Goal: Transaction & Acquisition: Purchase product/service

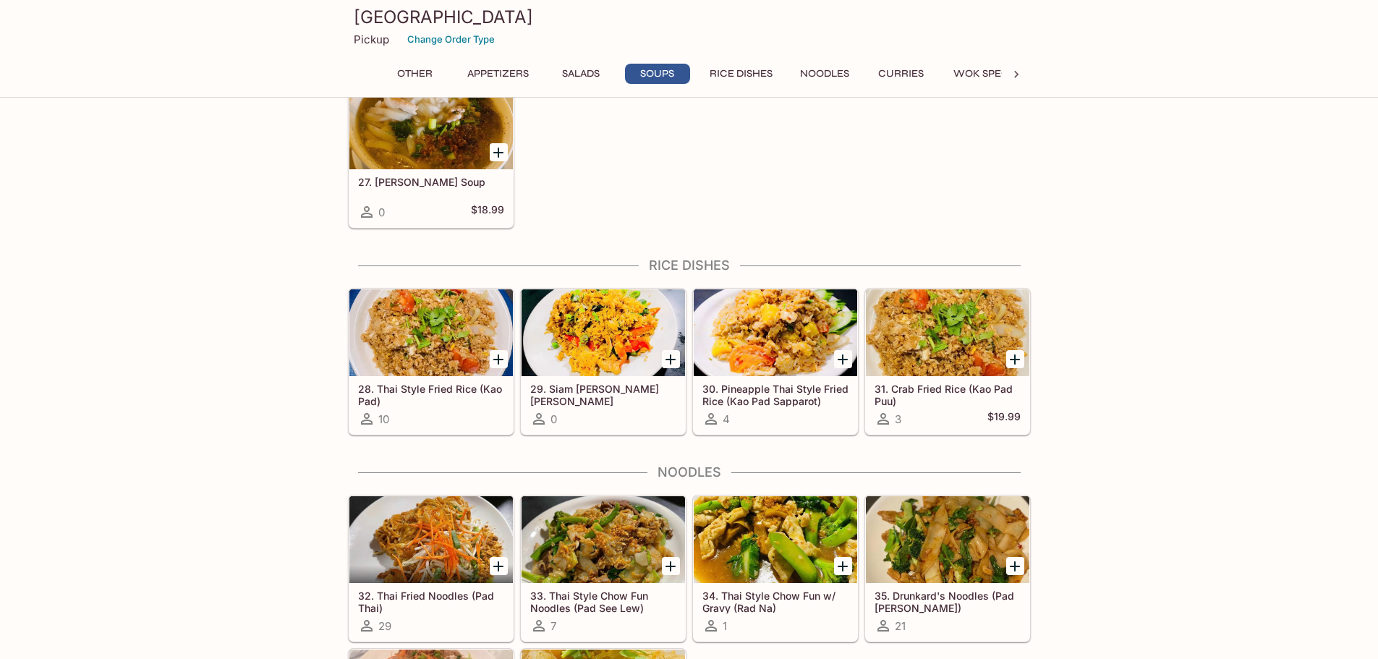
scroll to position [1736, 0]
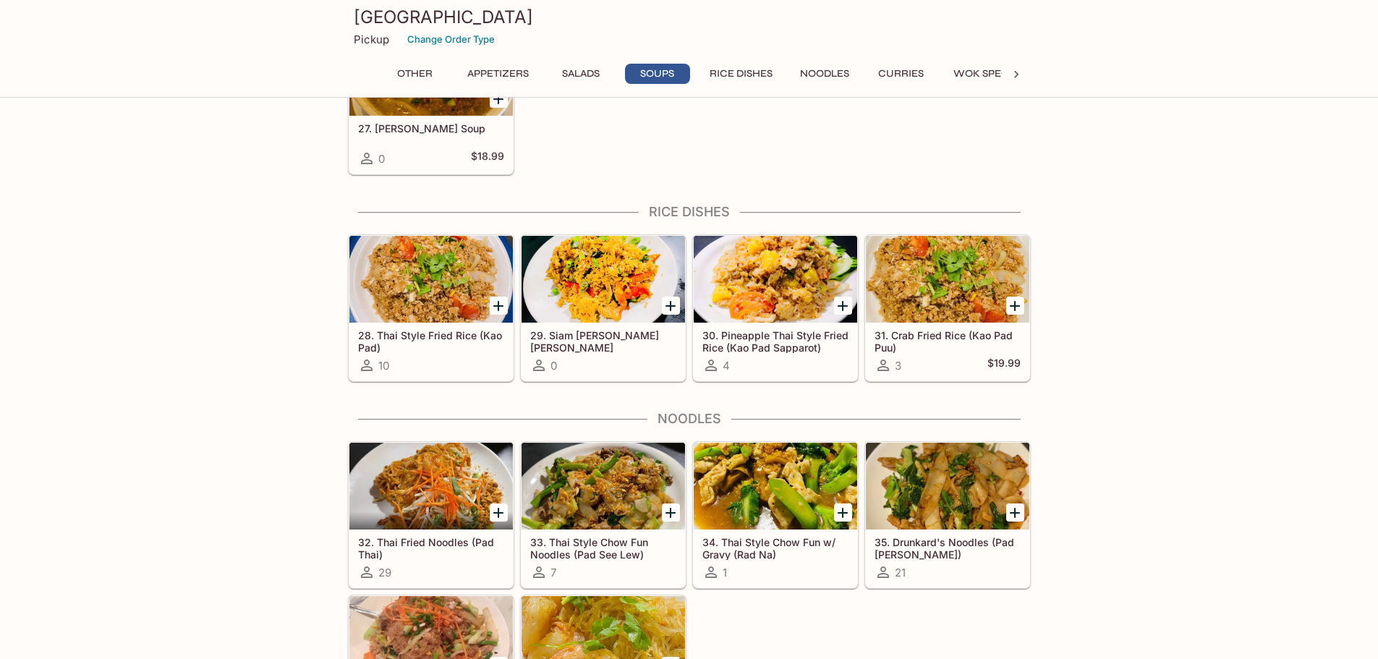
click at [606, 331] on h5 "29. Siam [PERSON_NAME] [PERSON_NAME] ([PERSON_NAME] Pad [PERSON_NAME])" at bounding box center [603, 341] width 146 height 24
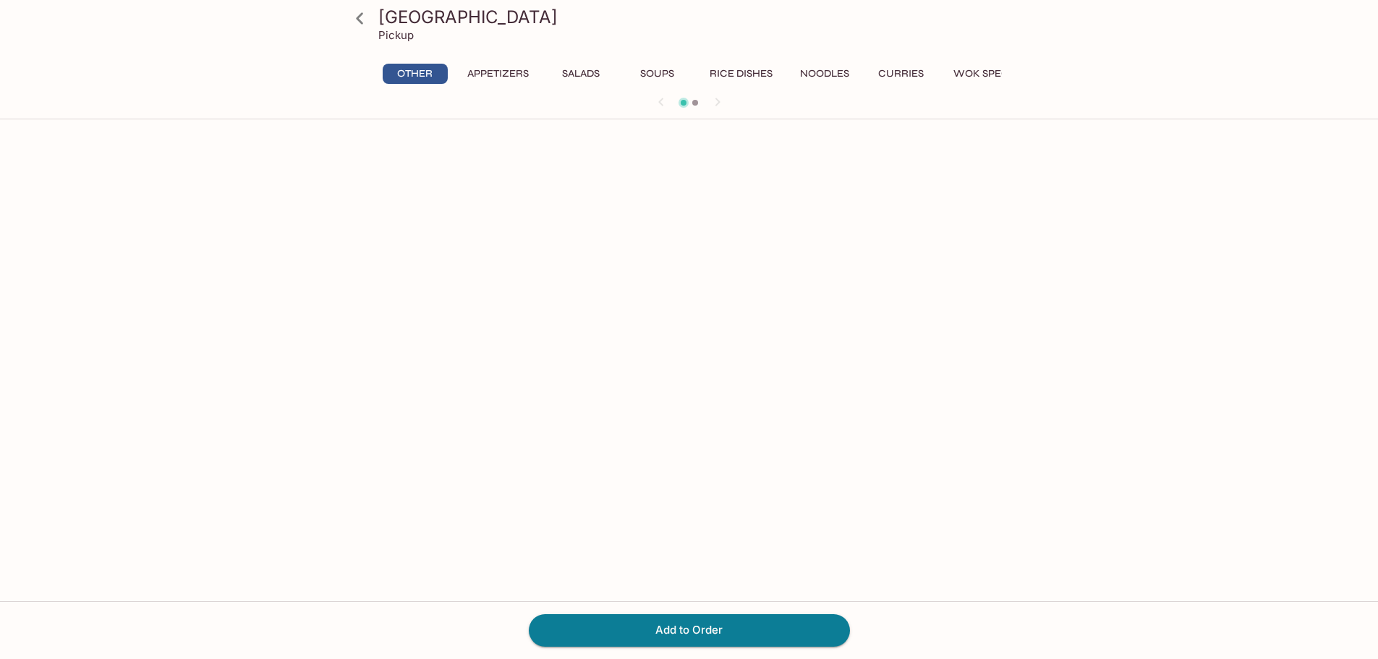
scroll to position [125, 0]
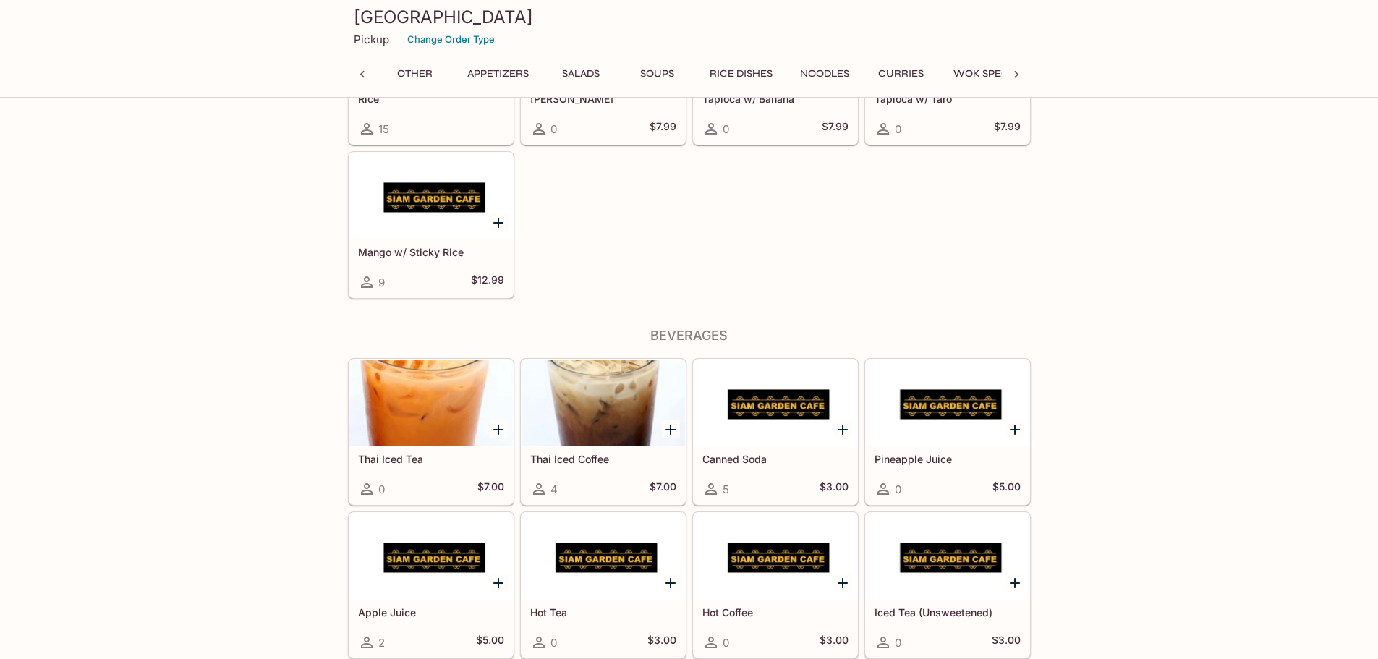
scroll to position [0, 449]
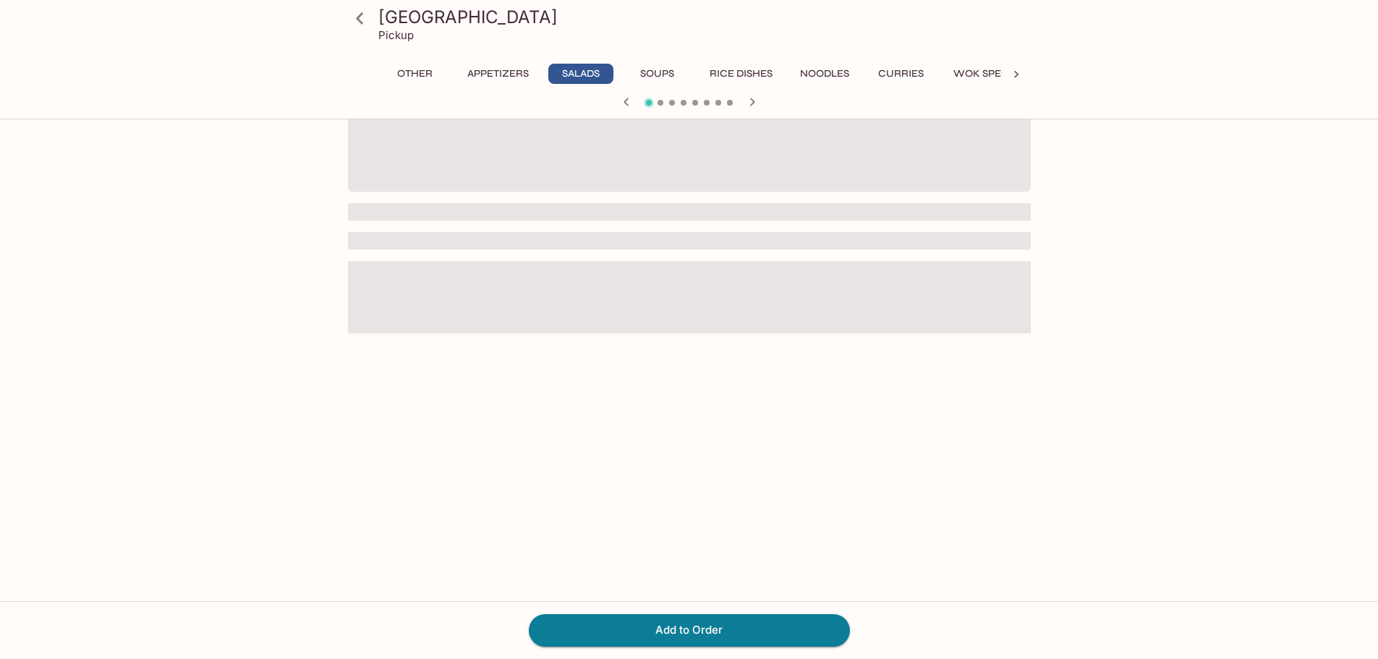
scroll to position [125, 0]
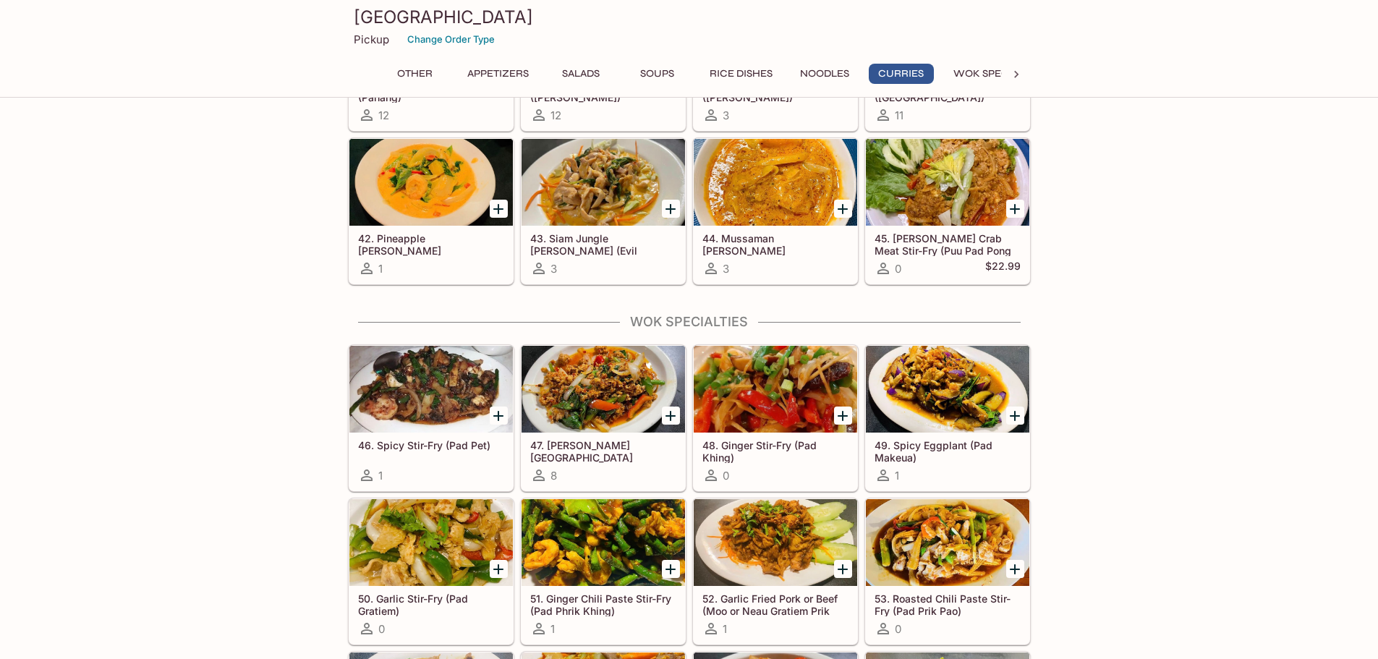
scroll to position [2627, 0]
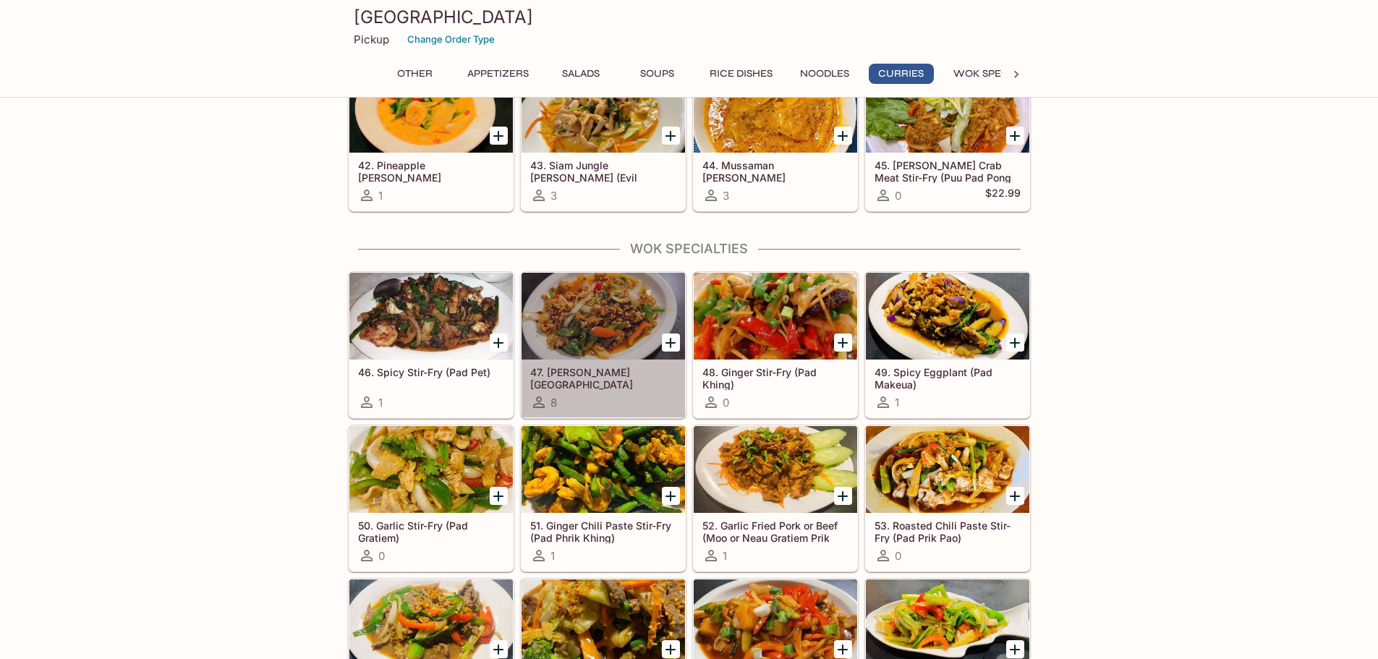
click at [596, 370] on h5 "47. [PERSON_NAME][GEOGRAPHIC_DATA][PERSON_NAME] ([GEOGRAPHIC_DATA])" at bounding box center [603, 378] width 146 height 24
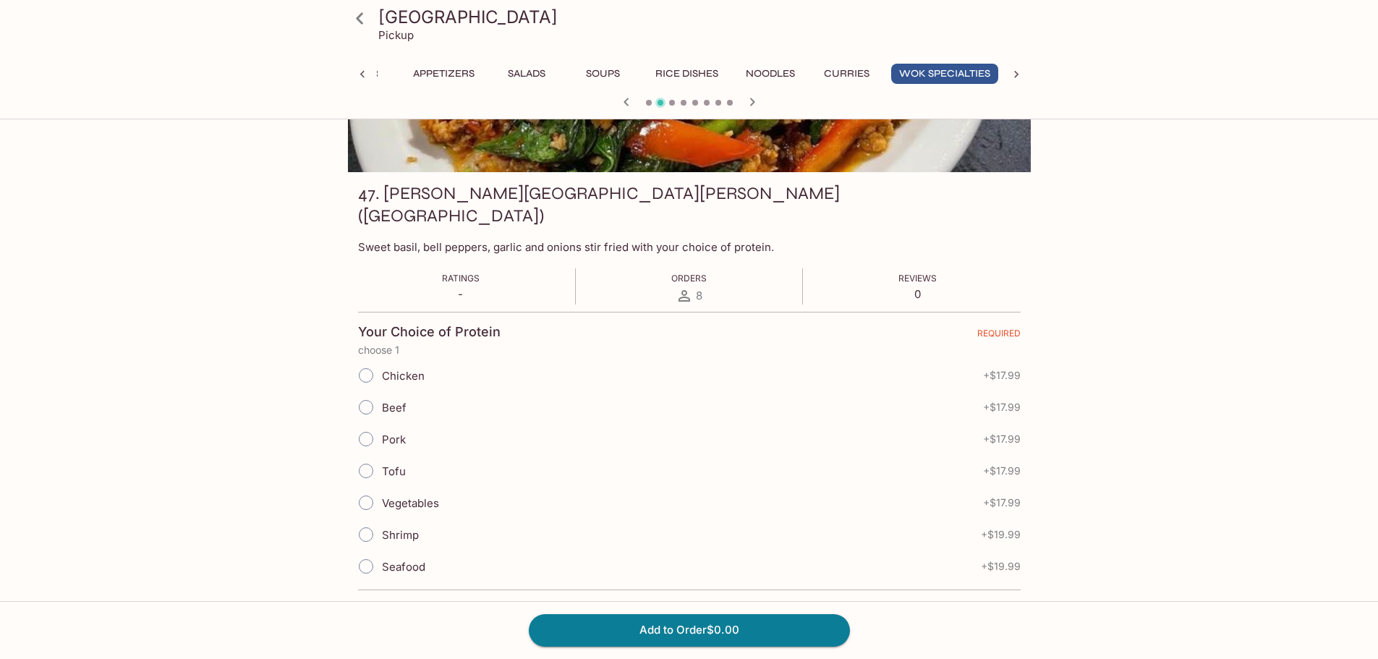
scroll to position [217, 0]
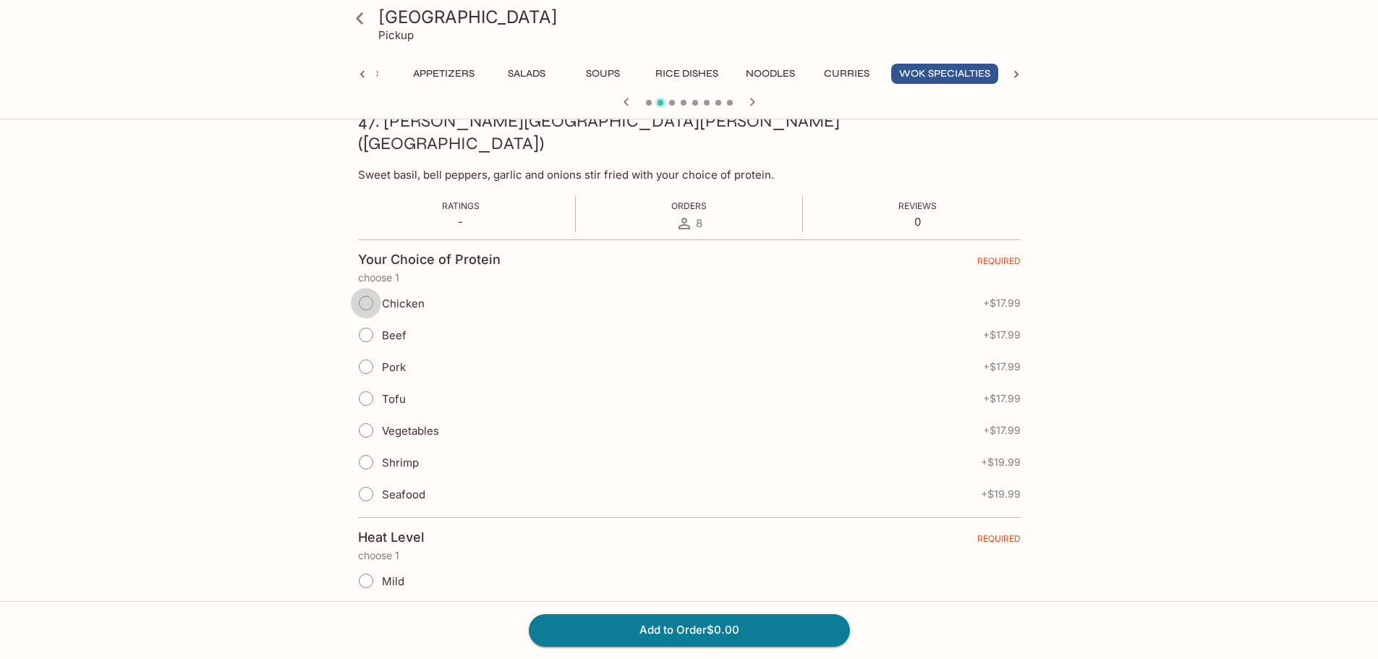
click at [366, 288] on input "Chicken" at bounding box center [366, 303] width 30 height 30
radio input "true"
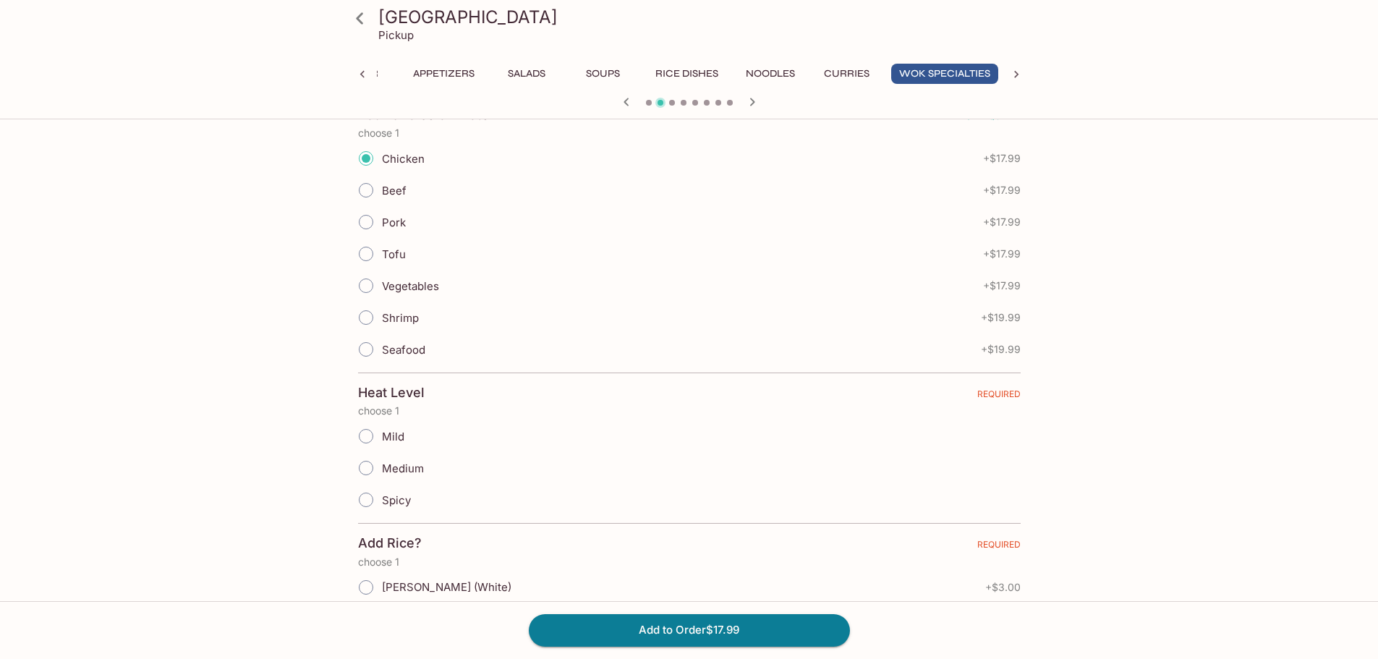
click at [368, 421] on input "Mild" at bounding box center [366, 436] width 30 height 30
radio input "true"
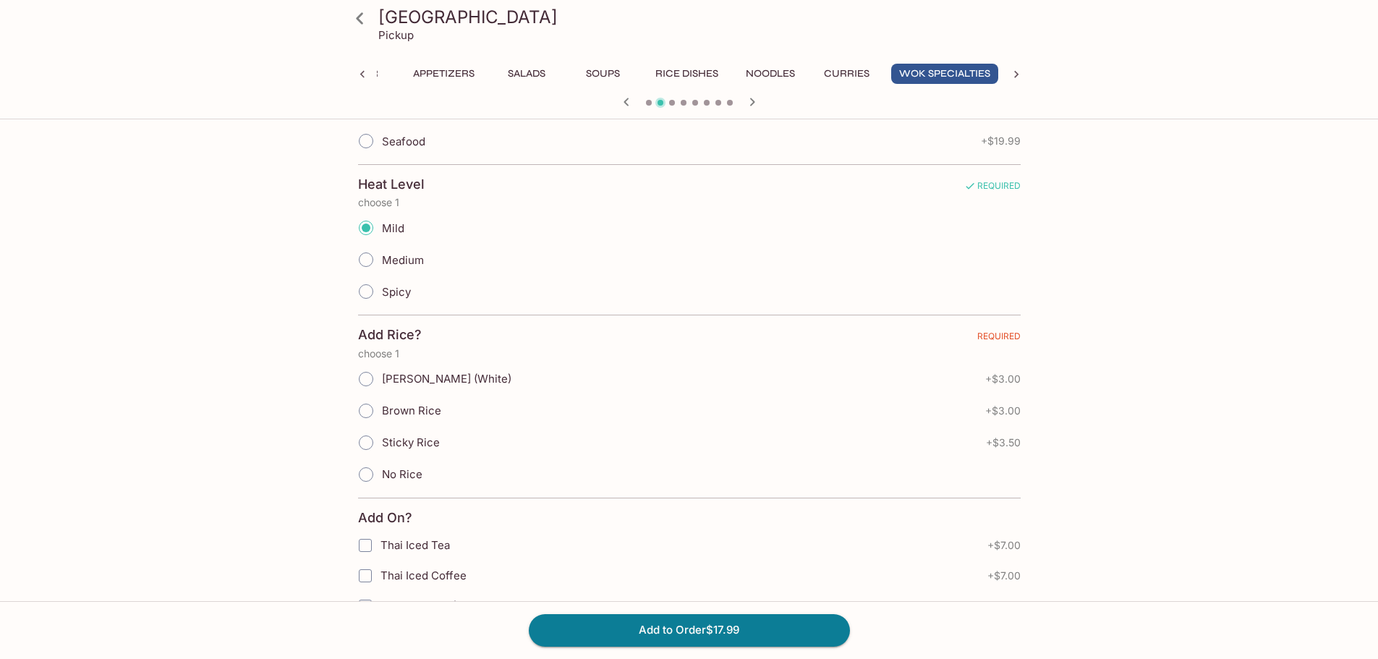
scroll to position [579, 0]
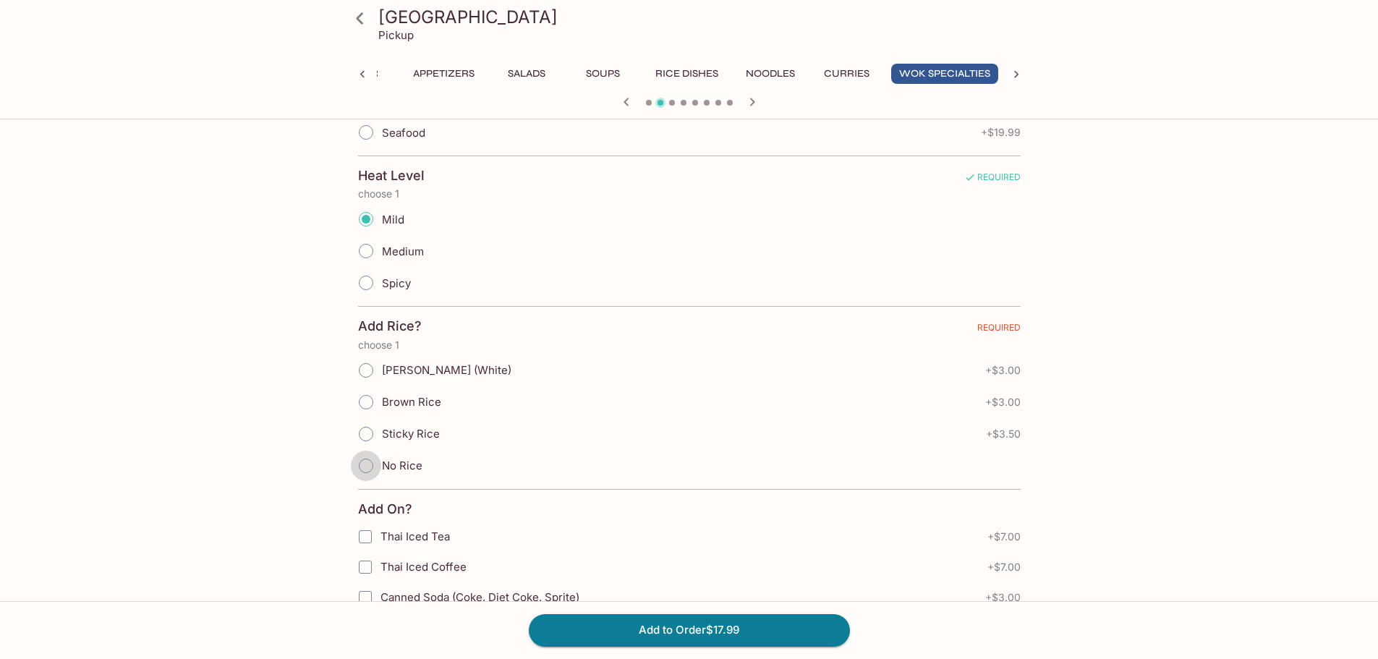
click at [363, 451] on input "No Rice" at bounding box center [366, 466] width 30 height 30
radio input "true"
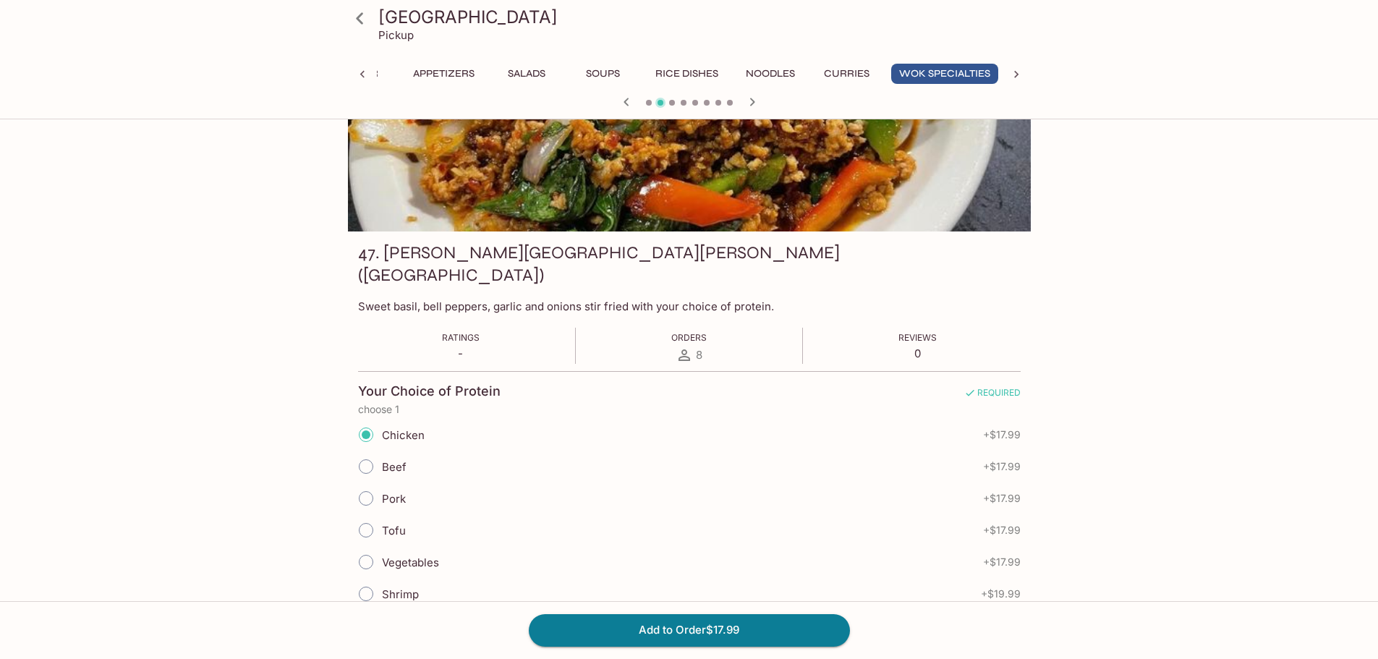
scroll to position [0, 0]
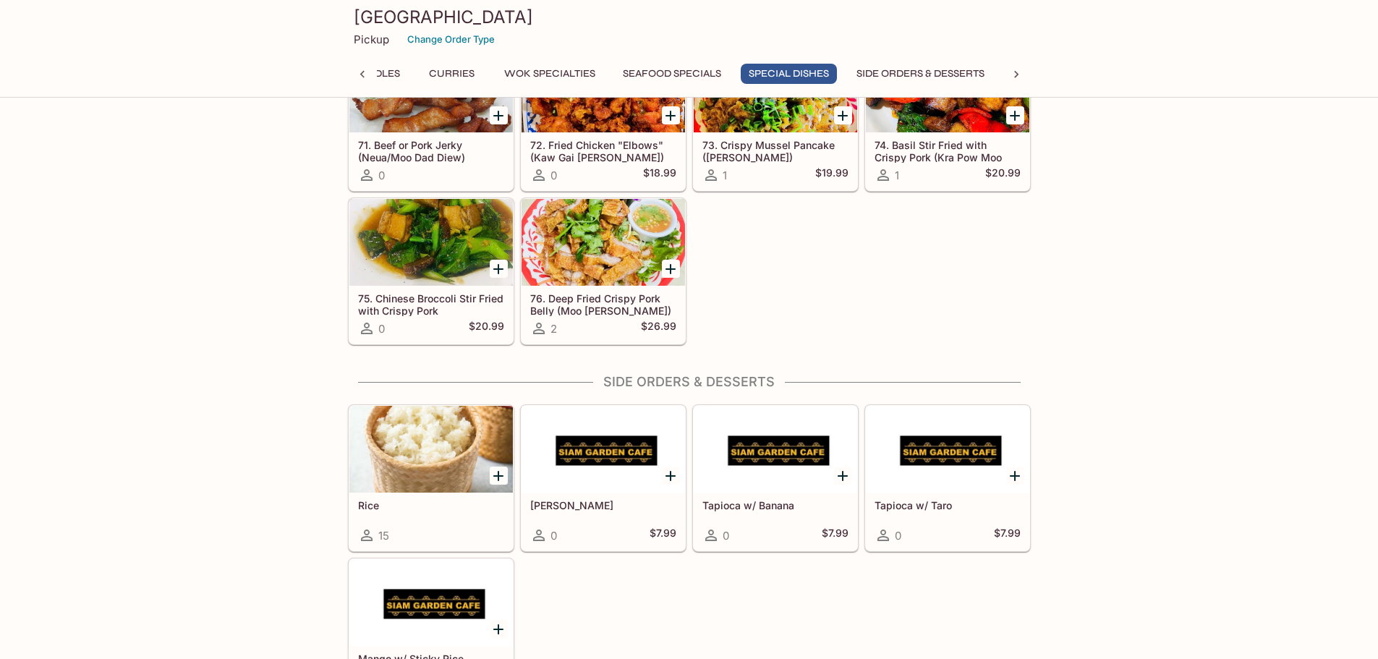
scroll to position [3863, 0]
